Goal: Task Accomplishment & Management: Use online tool/utility

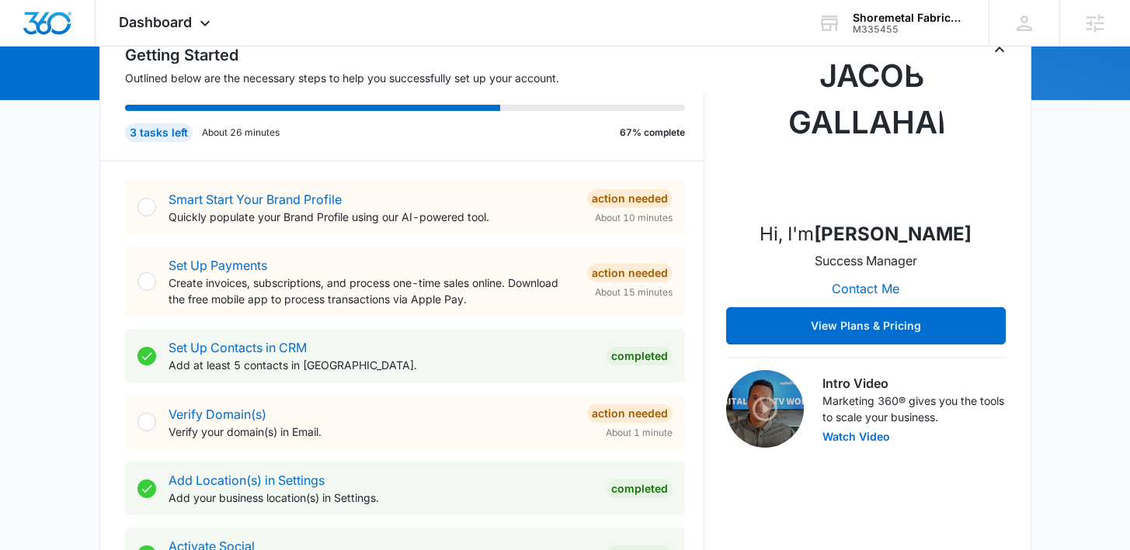
scroll to position [217, 0]
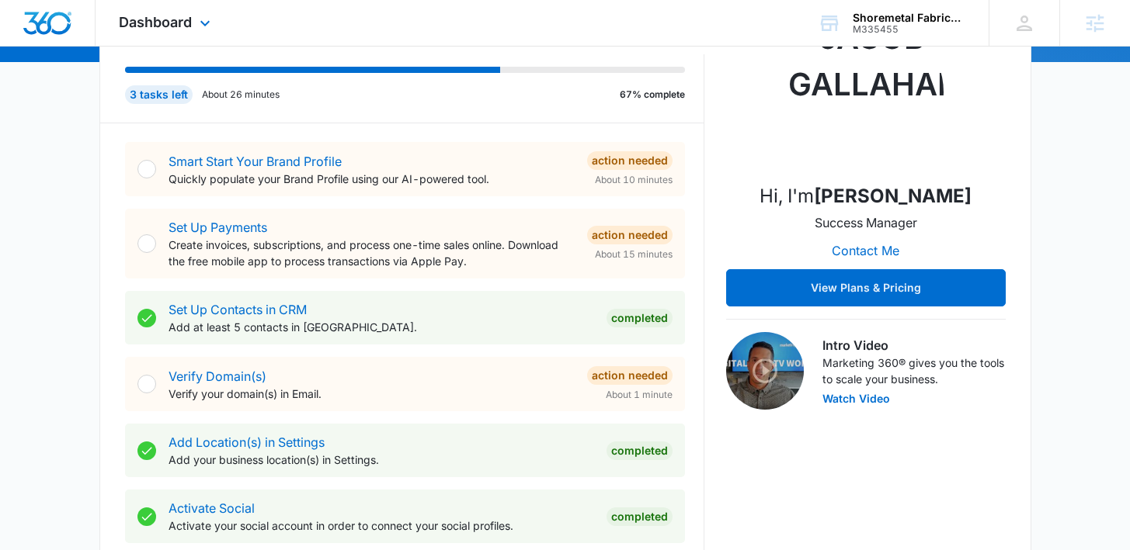
click at [147, 9] on div "Dashboard Apps Reputation Websites Forms CRM Email Social Shop Payments POS Con…" at bounding box center [166, 23] width 142 height 46
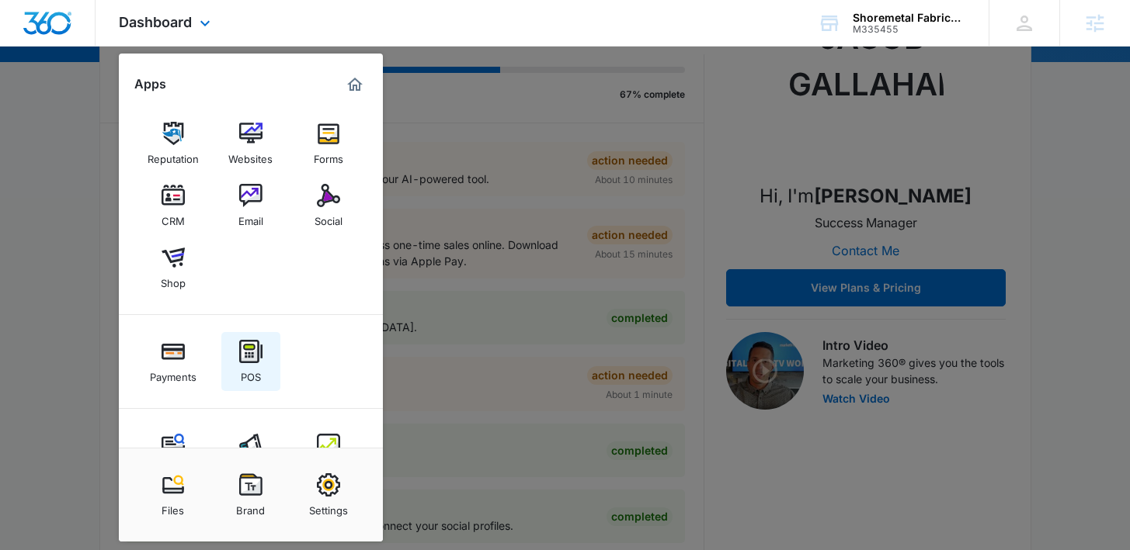
scroll to position [45, 0]
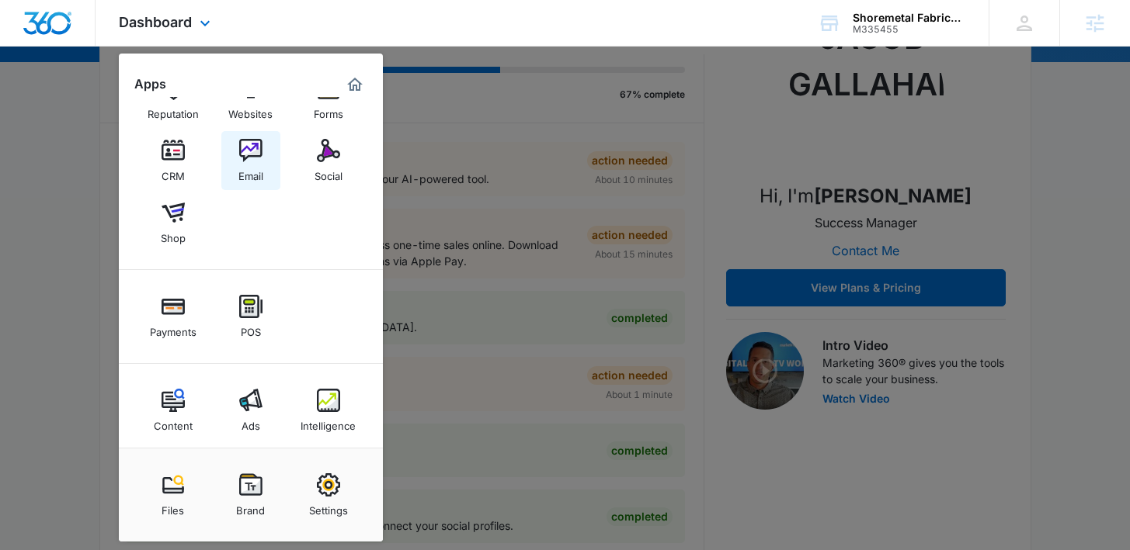
click at [259, 155] on img at bounding box center [250, 150] width 23 height 23
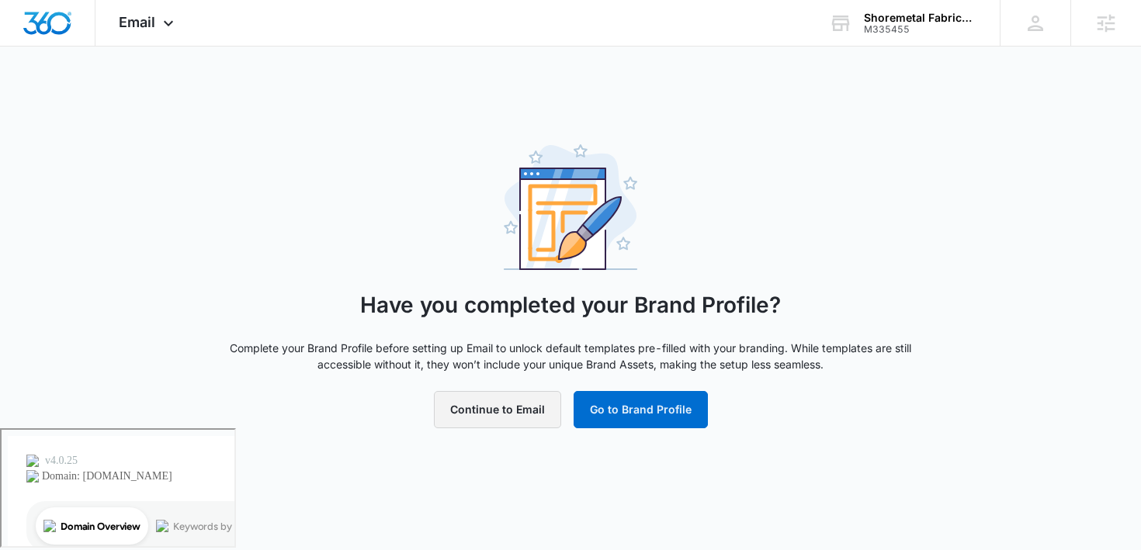
click at [464, 407] on button "Continue to Email" at bounding box center [497, 409] width 127 height 37
